Goal: Information Seeking & Learning: Learn about a topic

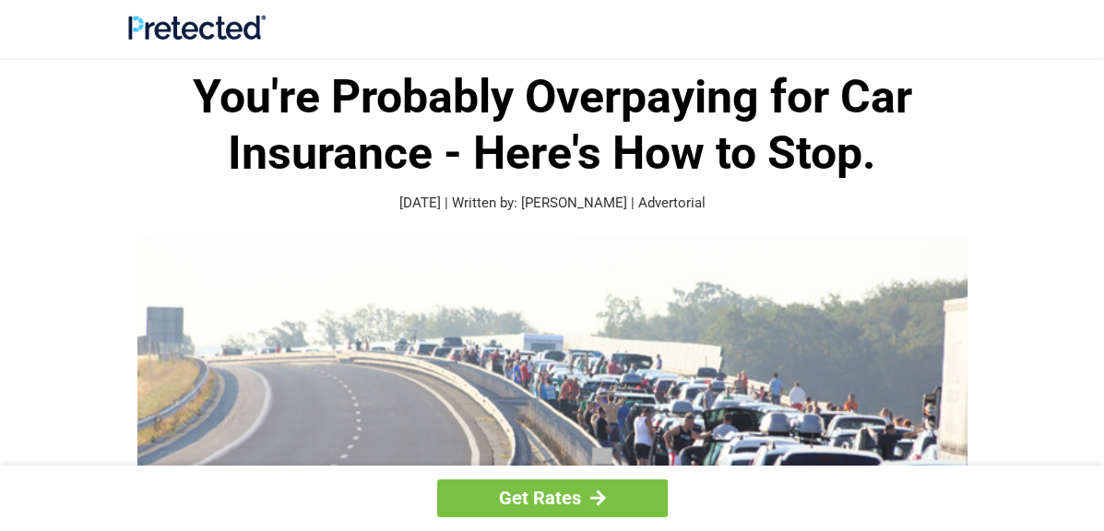
click at [760, 16] on div at bounding box center [552, 29] width 849 height 29
click at [600, 127] on h1 "You're Probably Overpaying for Car Insurance - Here's How to Stop." at bounding box center [552, 125] width 849 height 113
click at [712, 16] on div at bounding box center [552, 29] width 849 height 29
click at [760, 16] on div at bounding box center [552, 29] width 849 height 29
click at [624, 15] on div at bounding box center [552, 29] width 849 height 29
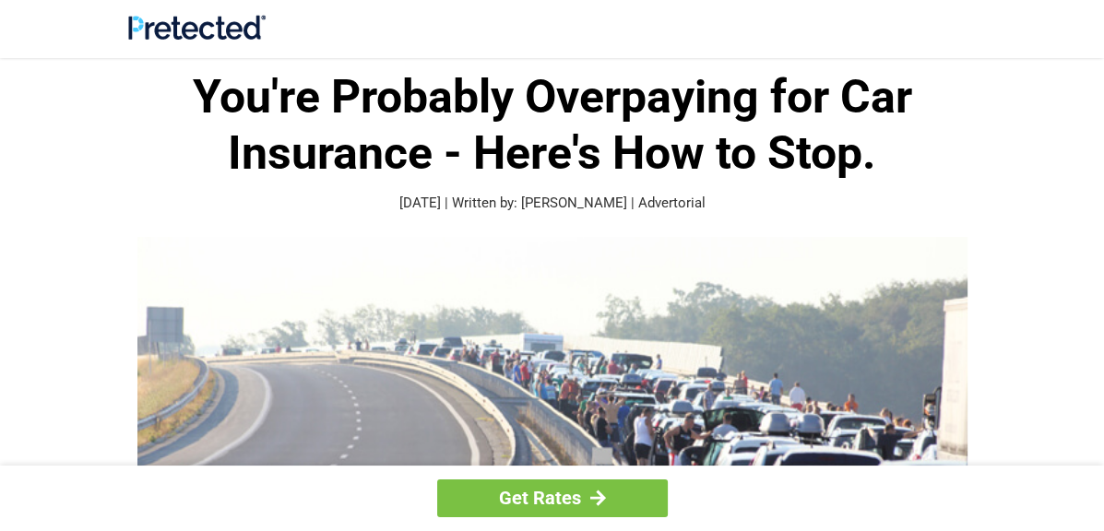
click at [613, 16] on div at bounding box center [552, 29] width 849 height 29
click at [646, 126] on h1 "You're Probably Overpaying for Car Insurance - Here's How to Stop." at bounding box center [552, 125] width 849 height 113
click at [630, 16] on div at bounding box center [552, 29] width 849 height 29
click at [619, 16] on div at bounding box center [552, 29] width 849 height 29
click at [778, 127] on h1 "You're Probably Overpaying for Car Insurance - Here's How to Stop." at bounding box center [552, 125] width 849 height 113
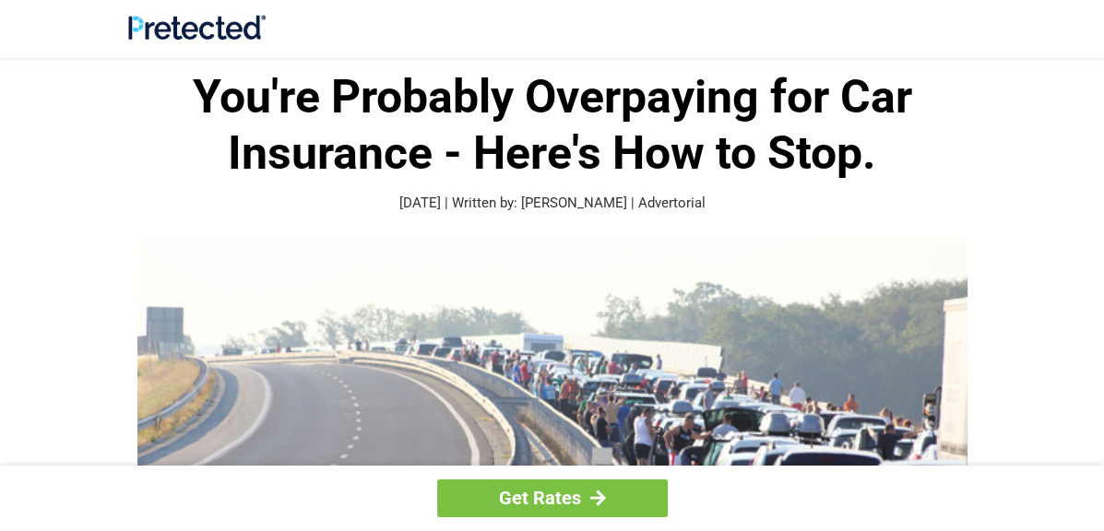
click at [760, 16] on div at bounding box center [552, 29] width 849 height 29
click at [743, 16] on div at bounding box center [552, 29] width 849 height 29
click at [712, 16] on div at bounding box center [552, 29] width 849 height 29
click at [797, 16] on div at bounding box center [552, 29] width 849 height 29
click at [619, 16] on div at bounding box center [552, 29] width 849 height 29
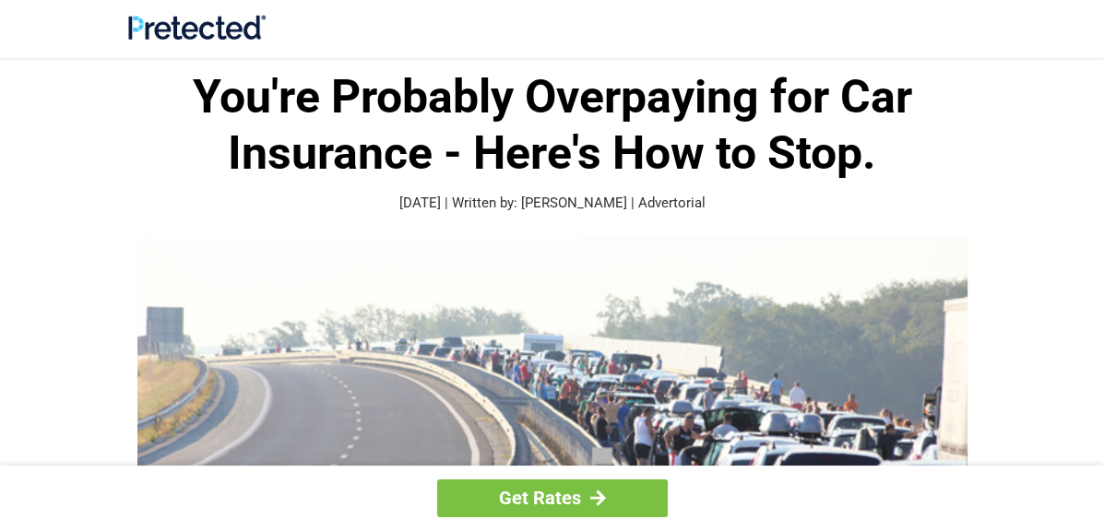
click at [614, 16] on div at bounding box center [552, 29] width 849 height 29
click at [792, 127] on h1 "You're Probably Overpaying for Car Insurance - Here's How to Stop." at bounding box center [552, 125] width 849 height 113
click at [625, 15] on div at bounding box center [552, 29] width 849 height 29
click at [582, 127] on h1 "You're Probably Overpaying for Car Insurance - Here's How to Stop." at bounding box center [552, 125] width 849 height 113
click at [646, 126] on h1 "You're Probably Overpaying for Car Insurance - Here's How to Stop." at bounding box center [552, 125] width 849 height 113
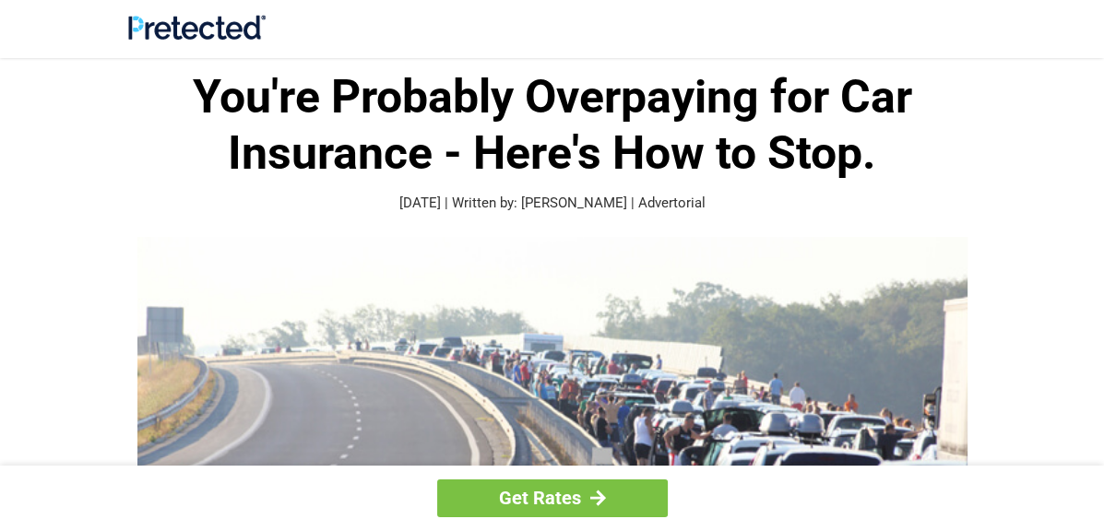
click at [628, 16] on div at bounding box center [552, 29] width 849 height 29
click at [564, 16] on div at bounding box center [552, 29] width 849 height 29
click at [563, 16] on div at bounding box center [552, 29] width 849 height 29
click at [776, 127] on h1 "You're Probably Overpaying for Car Insurance - Here's How to Stop." at bounding box center [552, 125] width 849 height 113
click at [599, 127] on h1 "You're Probably Overpaying for Car Insurance - Here's How to Stop." at bounding box center [552, 125] width 849 height 113
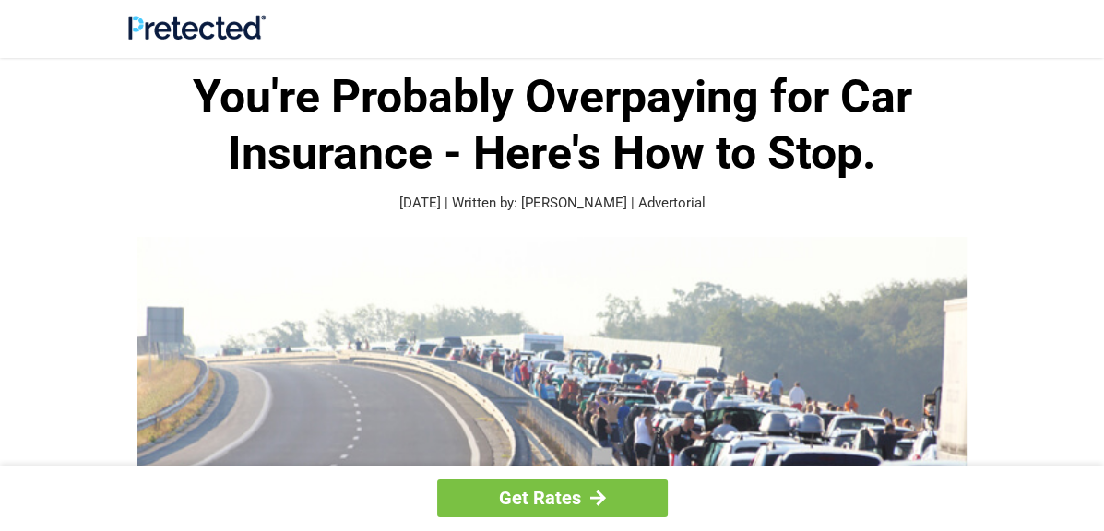
click at [563, 16] on div at bounding box center [552, 29] width 849 height 29
click at [582, 127] on h1 "You're Probably Overpaying for Car Insurance - Here's How to Stop." at bounding box center [552, 125] width 849 height 113
click at [626, 16] on div at bounding box center [552, 29] width 849 height 29
click at [563, 16] on div at bounding box center [552, 29] width 849 height 29
click at [614, 127] on h1 "You're Probably Overpaying for Car Insurance - Here's How to Stop." at bounding box center [552, 125] width 849 height 113
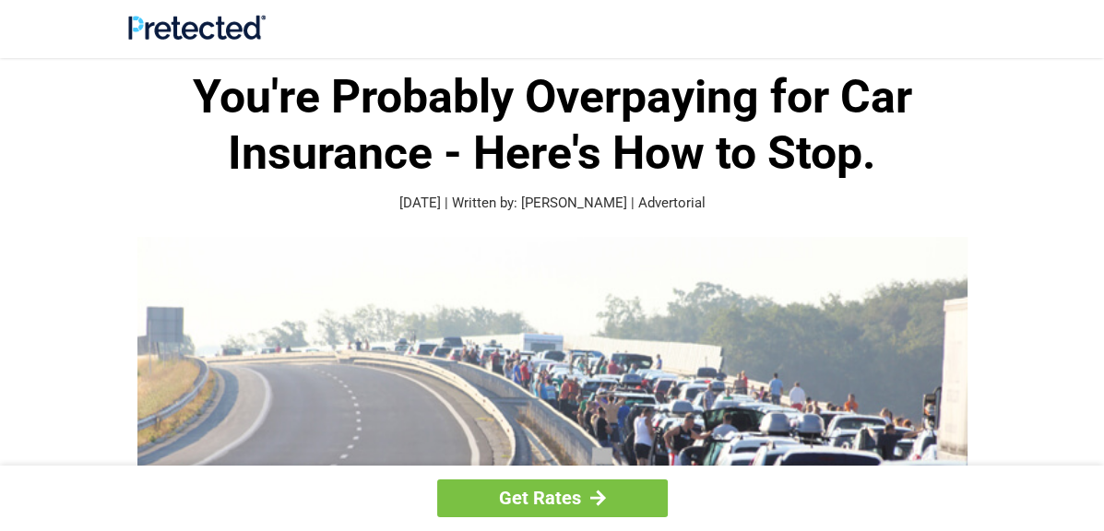
click at [696, 16] on div at bounding box center [552, 29] width 849 height 29
click at [600, 126] on h1 "You're Probably Overpaying for Car Insurance - Here's How to Stop." at bounding box center [552, 125] width 849 height 113
